Goal: Information Seeking & Learning: Learn about a topic

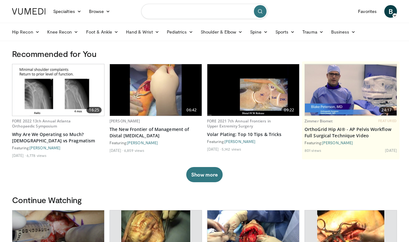
click at [165, 11] on input "Search topics, interventions" at bounding box center [204, 11] width 127 height 15
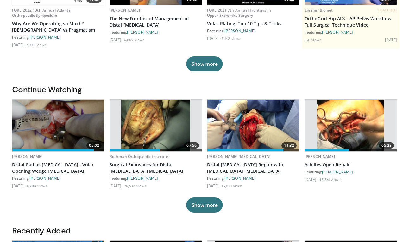
scroll to position [159, 0]
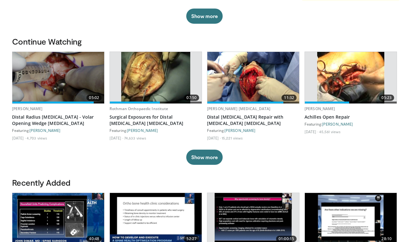
type input "**********"
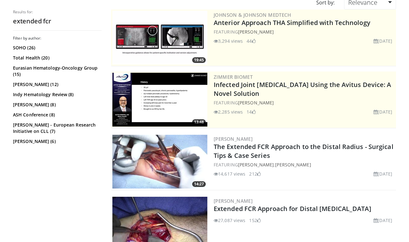
scroll to position [95, 0]
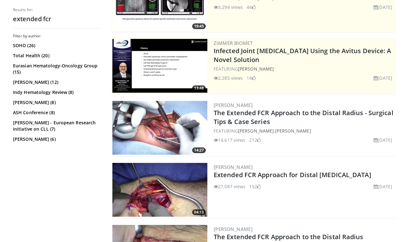
click at [177, 115] on img at bounding box center [159, 128] width 95 height 54
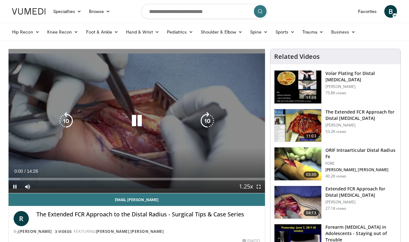
click at [237, 151] on div "10 seconds Tap to unmute" at bounding box center [137, 121] width 257 height 144
click at [160, 157] on div "10 seconds Tap to unmute" at bounding box center [137, 121] width 257 height 144
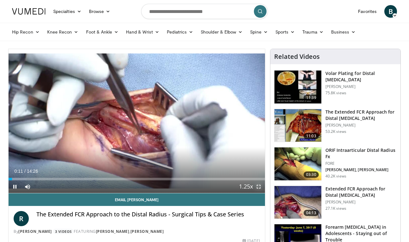
click at [259, 186] on span "Video Player" at bounding box center [259, 187] width 13 height 13
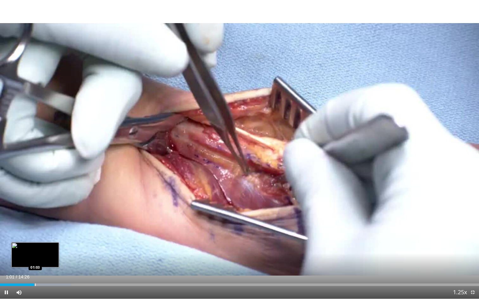
click at [35, 242] on div "Progress Bar" at bounding box center [35, 285] width 1 height 3
click at [41, 242] on div "Progress Bar" at bounding box center [41, 285] width 1 height 3
click at [46, 242] on div "Progress Bar" at bounding box center [46, 285] width 1 height 3
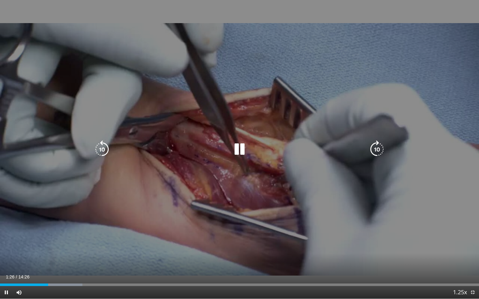
click at [167, 242] on div "10 seconds Tap to unmute" at bounding box center [239, 149] width 479 height 299
click at [409, 232] on div "10 seconds Tap to unmute" at bounding box center [239, 149] width 479 height 299
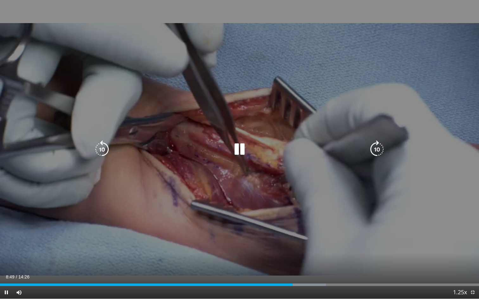
click at [328, 242] on div "10 seconds Tap to unmute" at bounding box center [239, 149] width 479 height 299
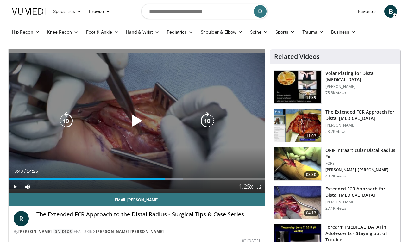
click at [248, 118] on div "10 seconds Tap to unmute" at bounding box center [137, 121] width 257 height 144
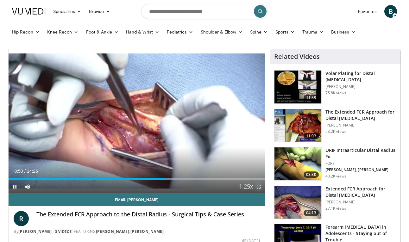
click at [260, 187] on span "Video Player" at bounding box center [259, 187] width 13 height 13
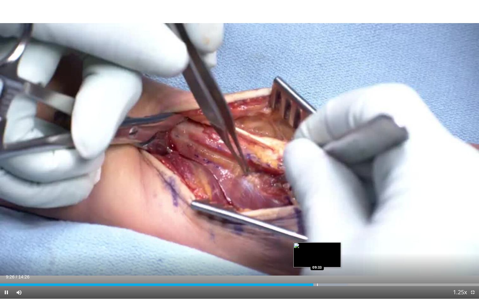
click at [317, 242] on div "Loaded : 72.70% 09:27 09:33" at bounding box center [239, 283] width 479 height 6
click at [323, 242] on div "Progress Bar" at bounding box center [323, 285] width 1 height 3
click at [329, 242] on div "Progress Bar" at bounding box center [328, 285] width 1 height 3
click at [331, 242] on div "Progress Bar" at bounding box center [331, 285] width 1 height 3
click at [337, 242] on div "Progress Bar" at bounding box center [337, 285] width 1 height 3
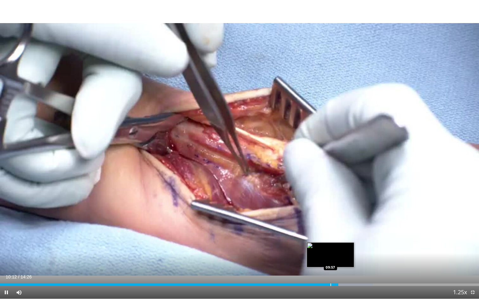
click at [330, 242] on div "Loaded : 77.84% 10:12 09:57" at bounding box center [239, 283] width 479 height 6
click at [335, 242] on div "Loaded : 77.84% 10:02 10:06" at bounding box center [239, 283] width 479 height 6
click at [346, 242] on div "Loaded : 77.84% 10:13 10:25" at bounding box center [239, 283] width 479 height 6
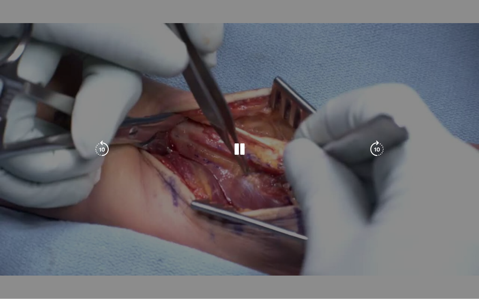
click at [350, 242] on div "Loaded : 77.84% 10:26 10:25" at bounding box center [239, 296] width 479 height 6
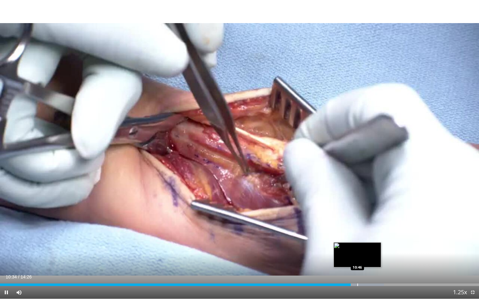
click at [358, 242] on div "Progress Bar" at bounding box center [359, 285] width 50 height 3
click at [362, 242] on div "Progress Bar" at bounding box center [362, 285] width 1 height 3
click at [379, 242] on div "Progress Bar" at bounding box center [378, 285] width 1 height 3
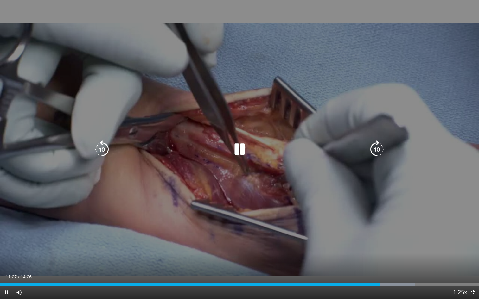
click at [387, 242] on div "10 seconds Tap to unmute" at bounding box center [239, 149] width 479 height 299
click at [389, 238] on div "10 seconds Tap to unmute" at bounding box center [239, 149] width 479 height 299
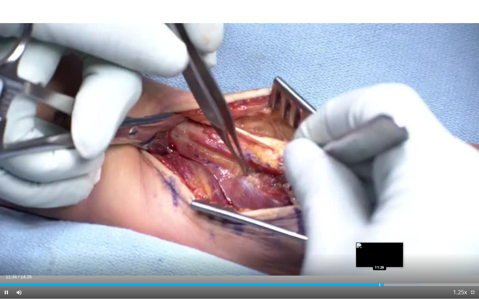
click at [380, 242] on div "Progress Bar" at bounding box center [380, 285] width 1 height 3
click at [366, 242] on div "Progress Bar" at bounding box center [366, 285] width 1 height 3
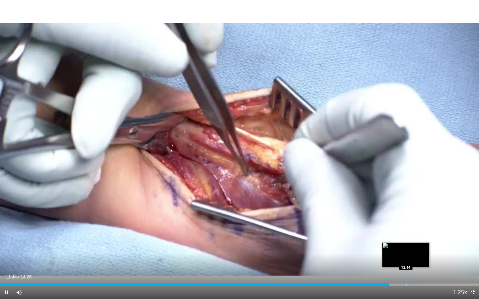
click at [406, 242] on div "Progress Bar" at bounding box center [406, 285] width 1 height 3
click at [409, 242] on div "Progress Bar" at bounding box center [421, 285] width 1 height 3
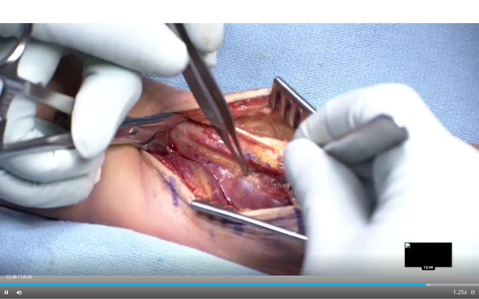
click at [409, 242] on div "10 seconds Tap to unmute" at bounding box center [239, 149] width 479 height 299
click at [409, 242] on div "Progress Bar" at bounding box center [435, 285] width 1 height 3
click at [409, 242] on div "Loaded : 98.08% 13:06 13:14" at bounding box center [239, 283] width 479 height 6
